Goal: Task Accomplishment & Management: Use online tool/utility

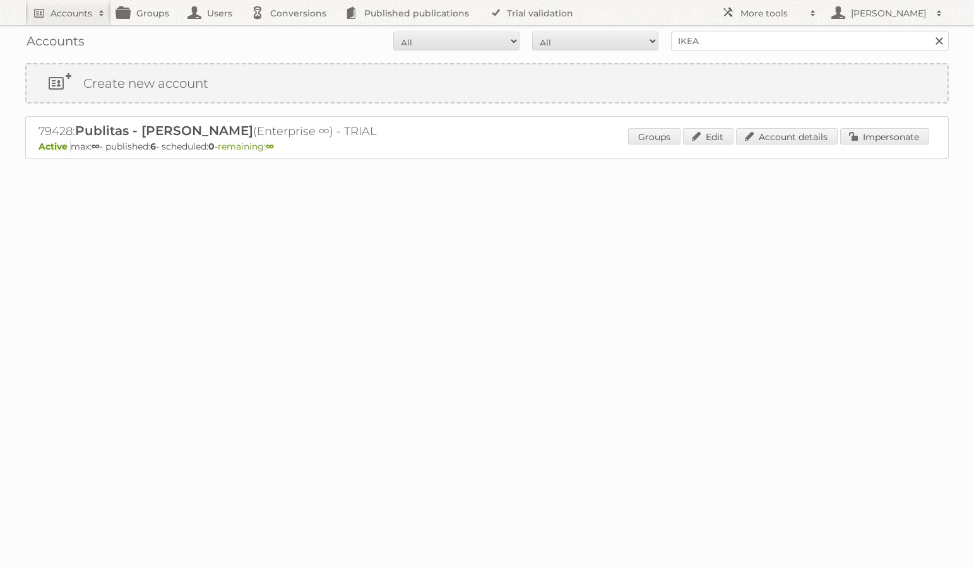
type input "IKEA"
click at [929, 32] on input "Search" at bounding box center [938, 41] width 19 height 19
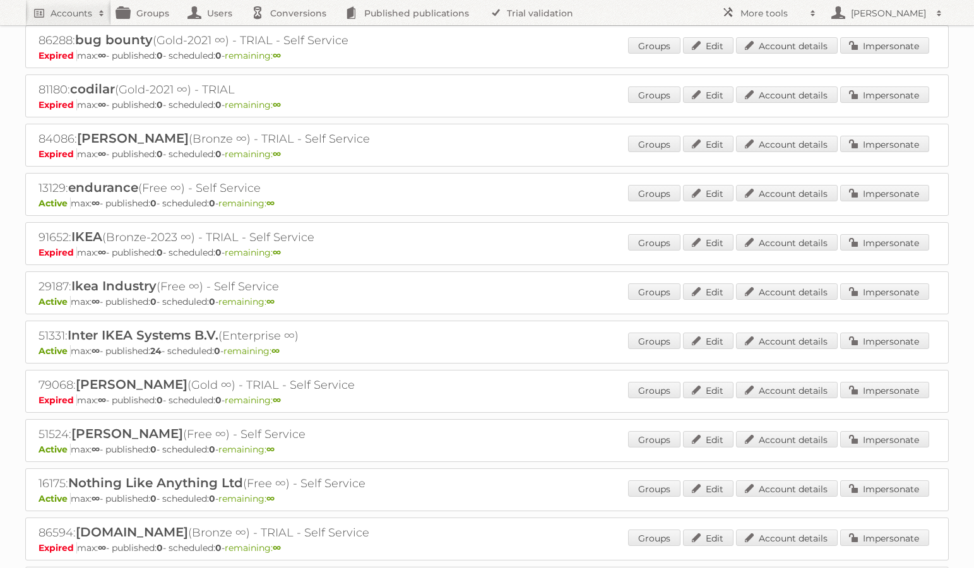
scroll to position [288, 0]
click at [884, 339] on link "Impersonate" at bounding box center [884, 340] width 89 height 16
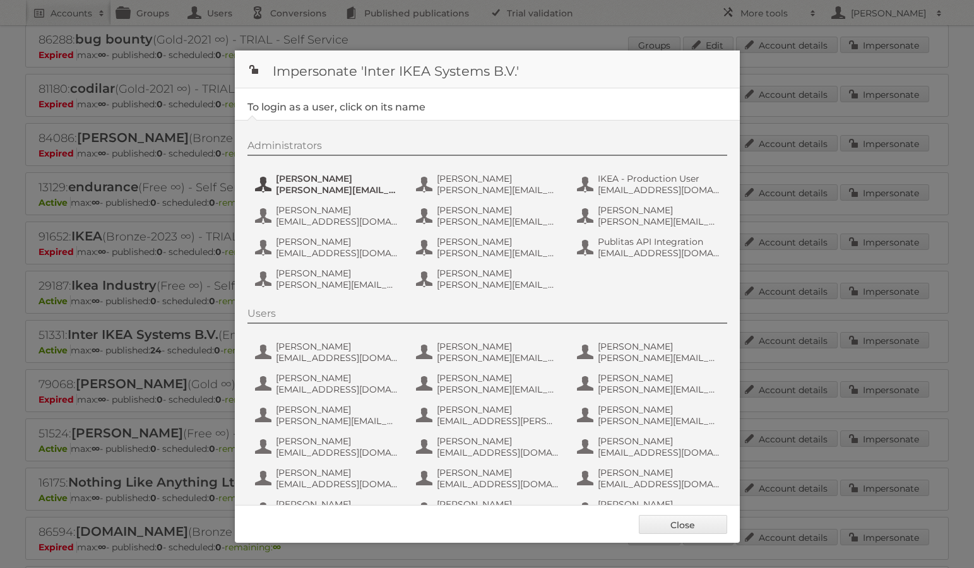
click at [350, 181] on span "Andreas Olofsson" at bounding box center [337, 178] width 122 height 11
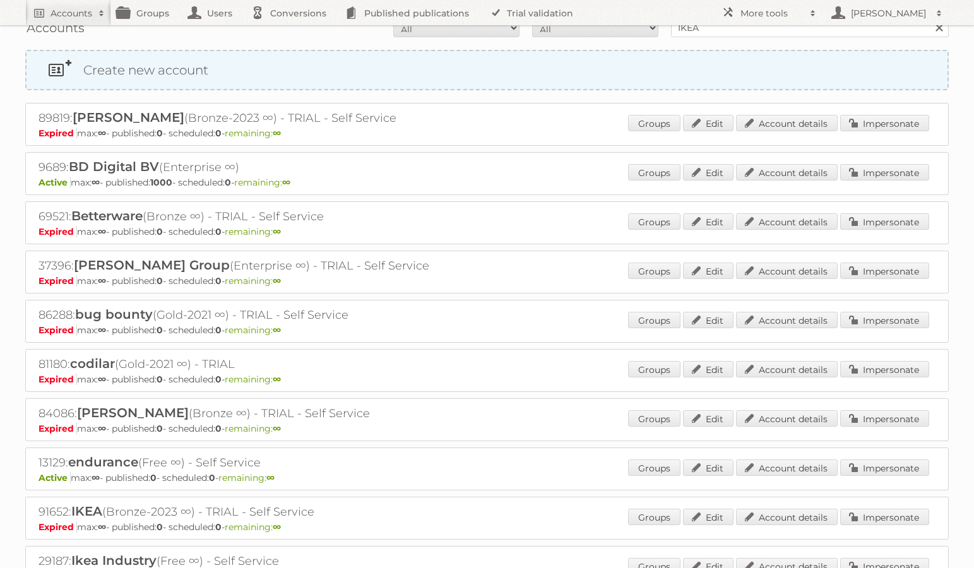
scroll to position [0, 0]
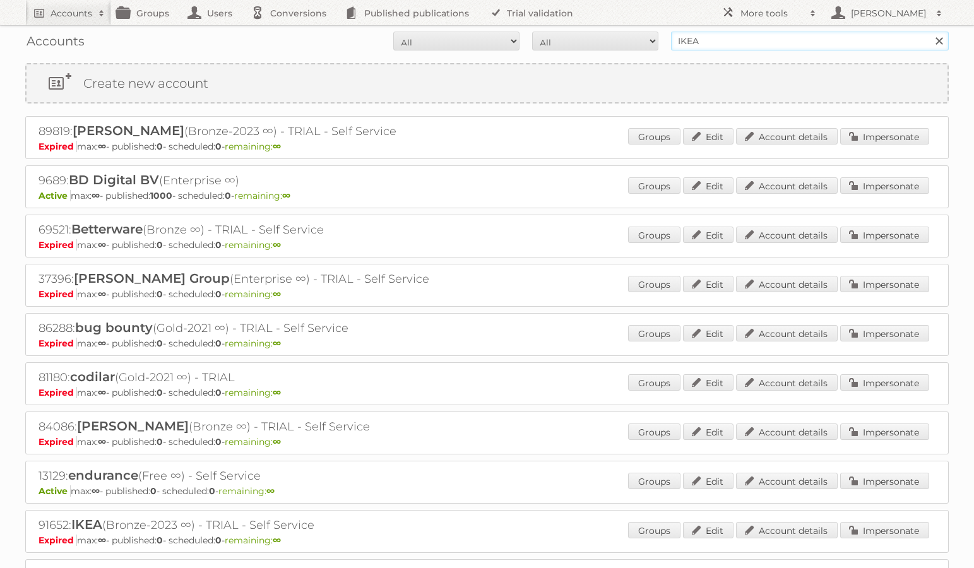
click at [721, 47] on input "IKEA" at bounding box center [810, 41] width 278 height 19
type input "IKEA staging"
click at [929, 32] on input "Search" at bounding box center [938, 41] width 19 height 19
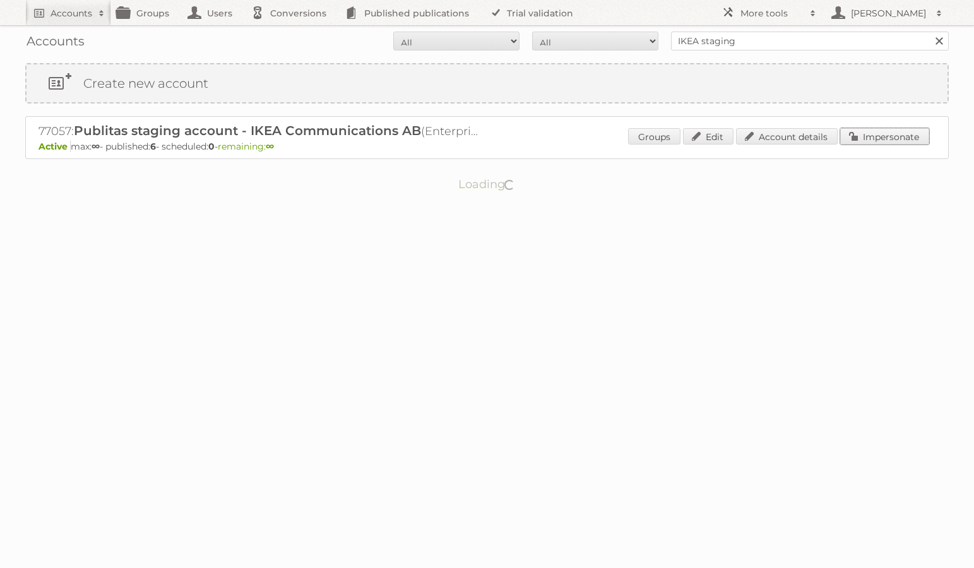
click at [872, 141] on link "Impersonate" at bounding box center [884, 136] width 89 height 16
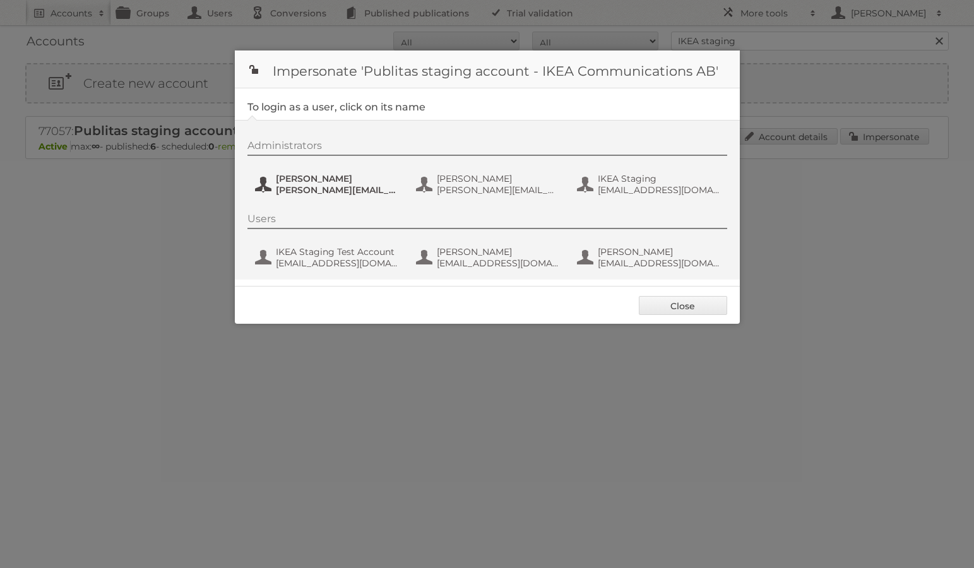
click at [359, 187] on span "andreas.a.olofsson@gmail.com" at bounding box center [337, 189] width 122 height 11
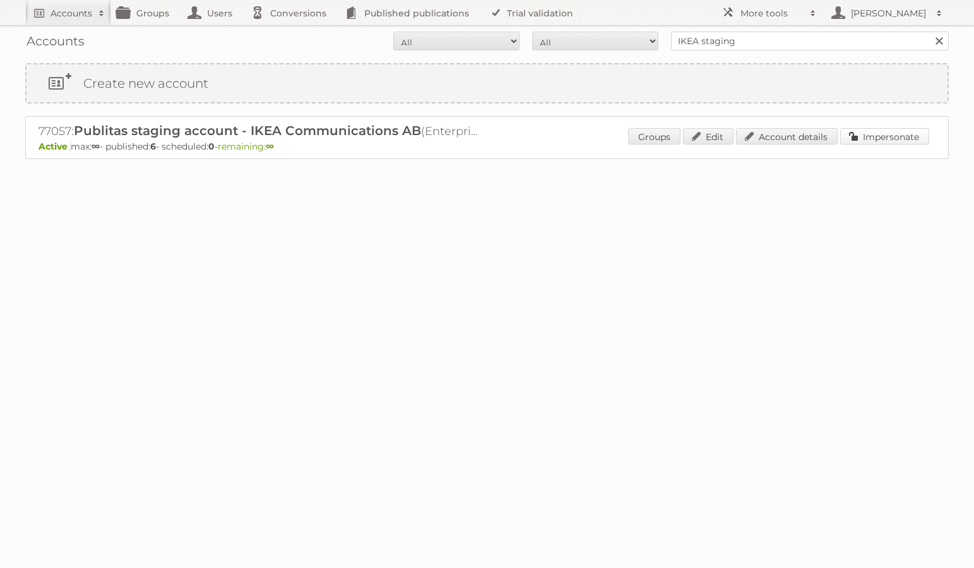
click at [894, 141] on link "Impersonate" at bounding box center [884, 136] width 89 height 16
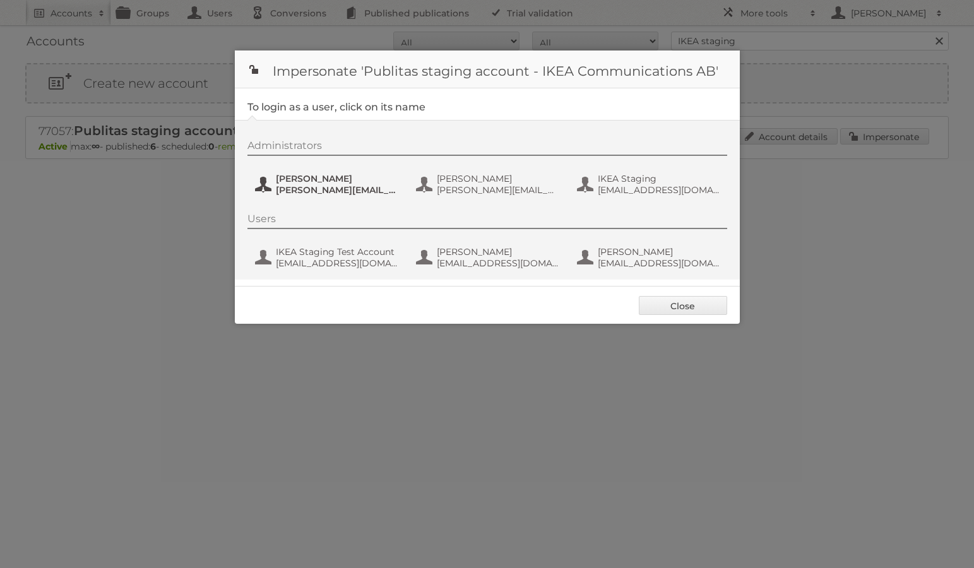
click at [368, 188] on span "andreas.a.olofsson@gmail.com" at bounding box center [337, 189] width 122 height 11
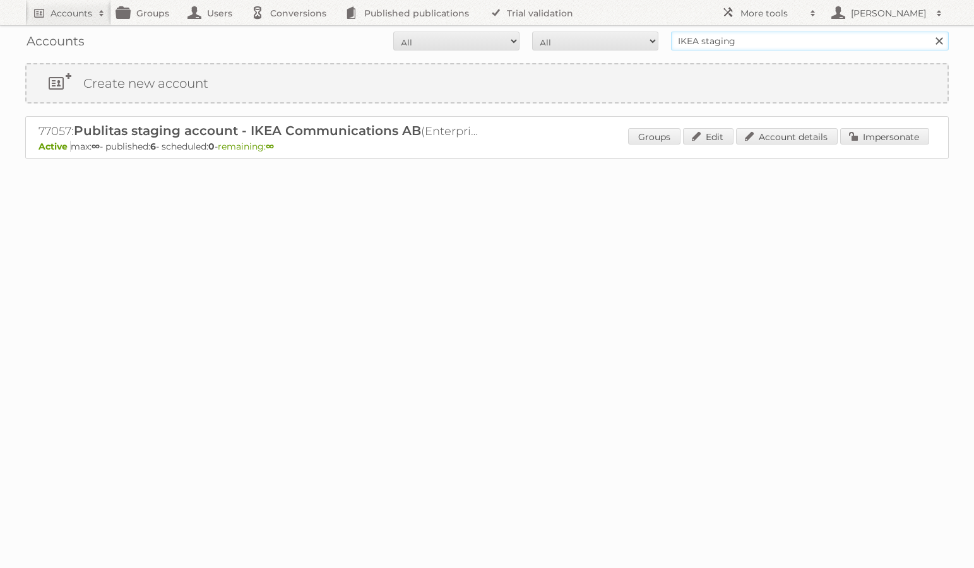
click at [752, 46] on input "IKEA staging" at bounding box center [810, 41] width 278 height 19
type input "IKEA"
click at [929, 32] on input "Search" at bounding box center [938, 41] width 19 height 19
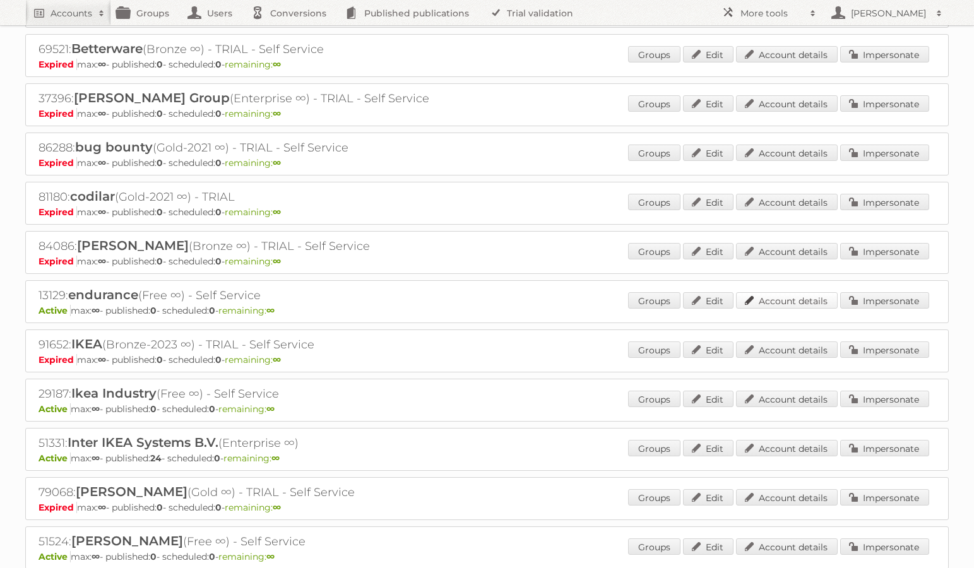
scroll to position [181, 0]
click at [874, 439] on link "Impersonate" at bounding box center [884, 447] width 89 height 16
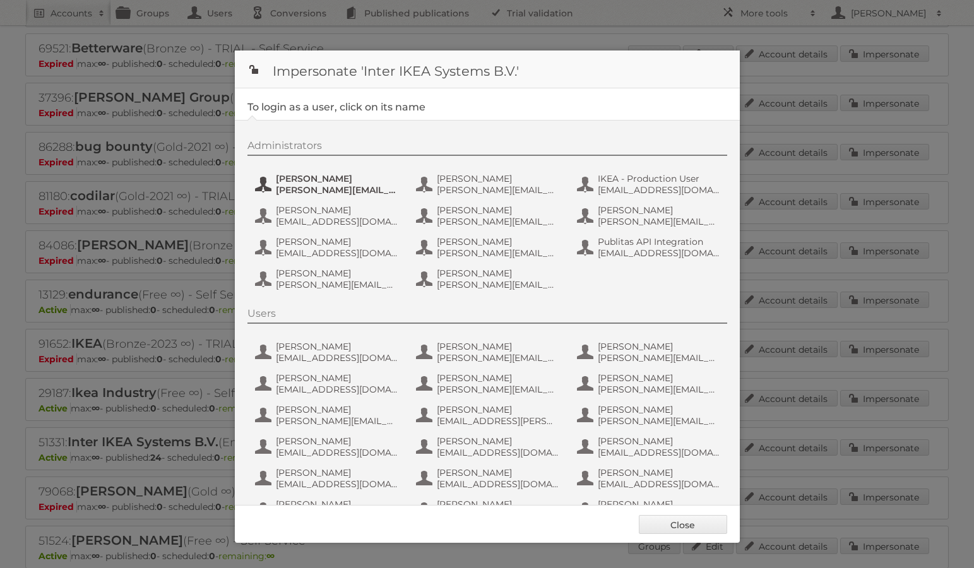
click at [367, 193] on span "andreas.olofsson@inter.ikea.com" at bounding box center [337, 189] width 122 height 11
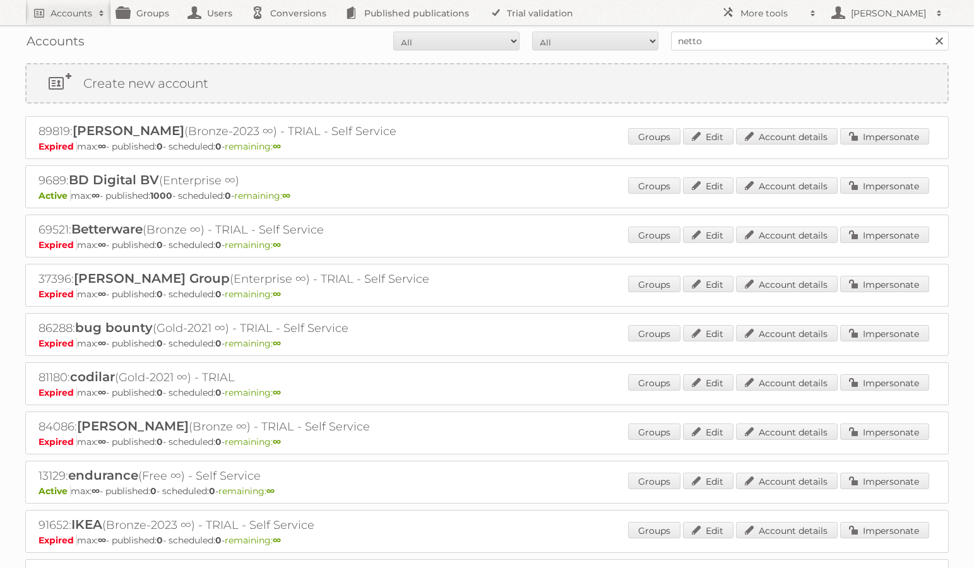
type input "netto-online"
click at [929, 32] on input "Search" at bounding box center [938, 41] width 19 height 19
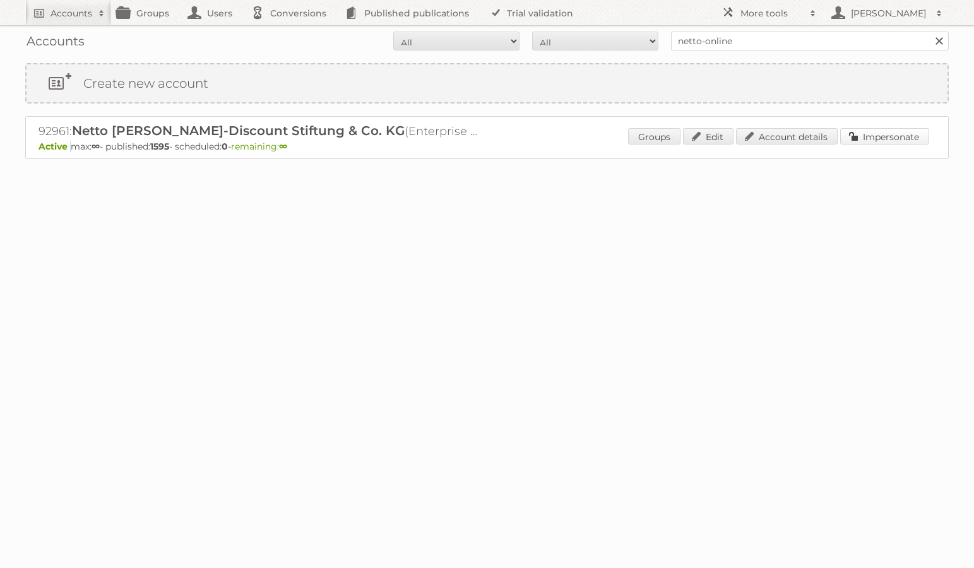
click at [872, 138] on link "Impersonate" at bounding box center [884, 136] width 89 height 16
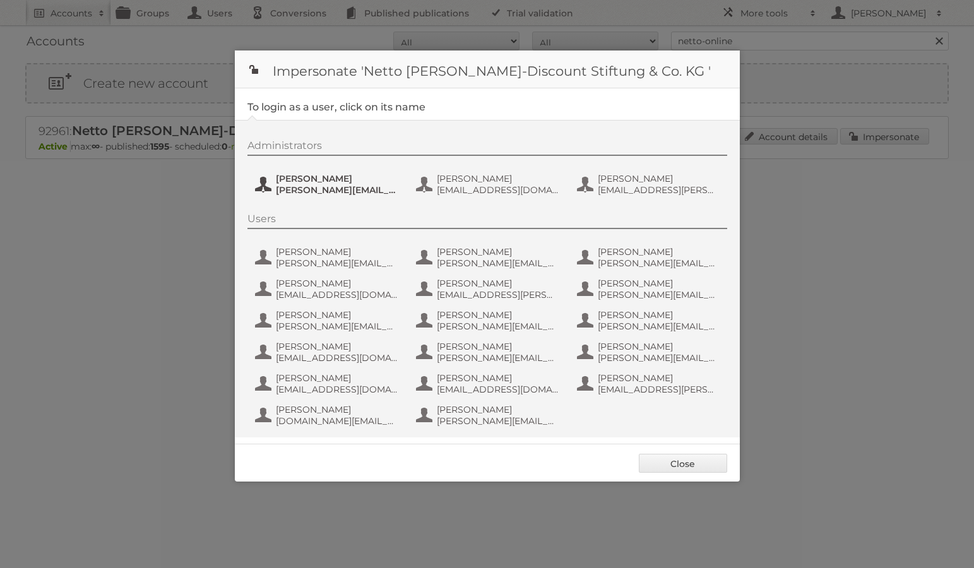
click at [339, 183] on span "[PERSON_NAME]" at bounding box center [337, 178] width 122 height 11
